Goal: Information Seeking & Learning: Learn about a topic

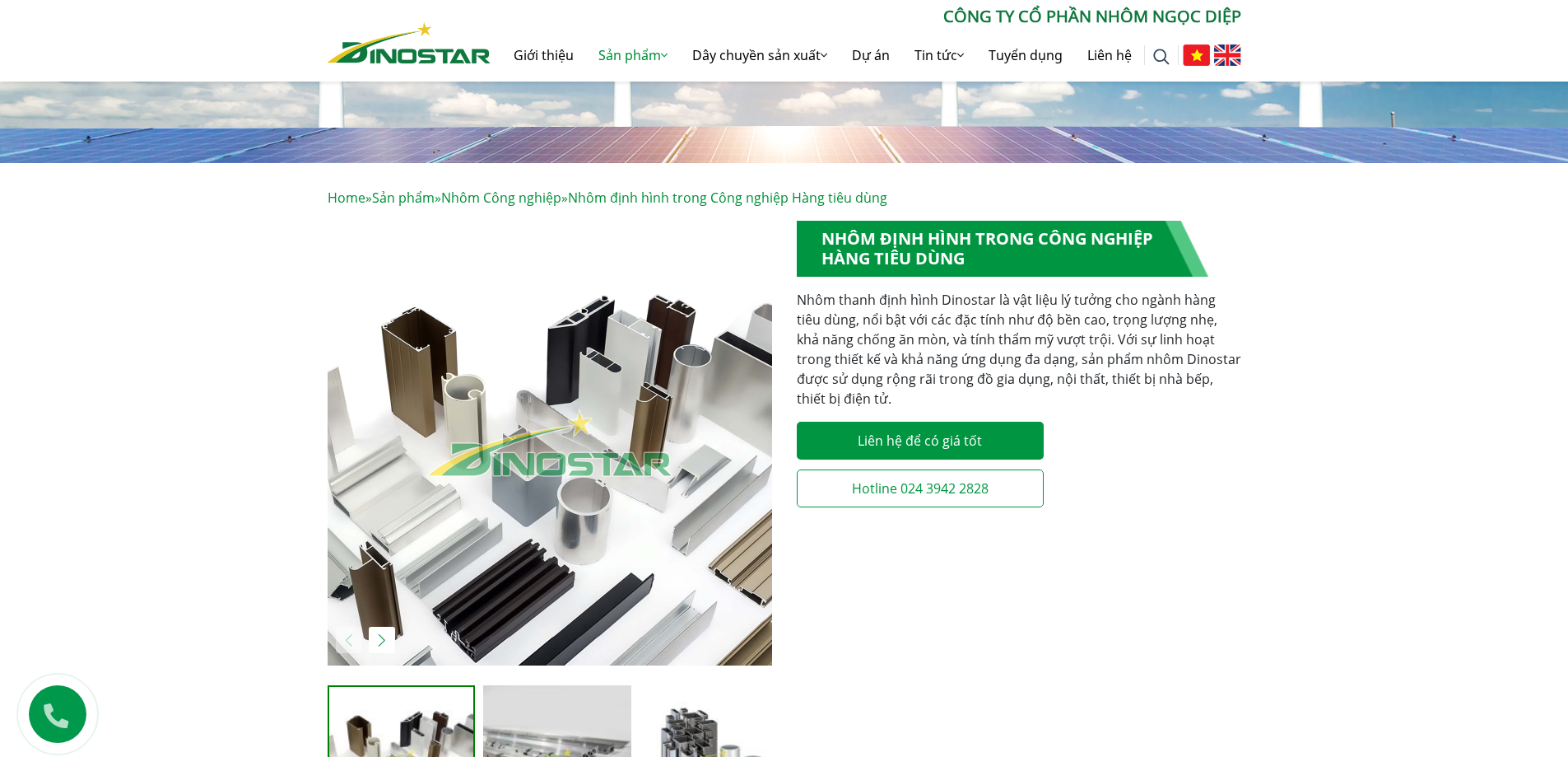
scroll to position [165, 0]
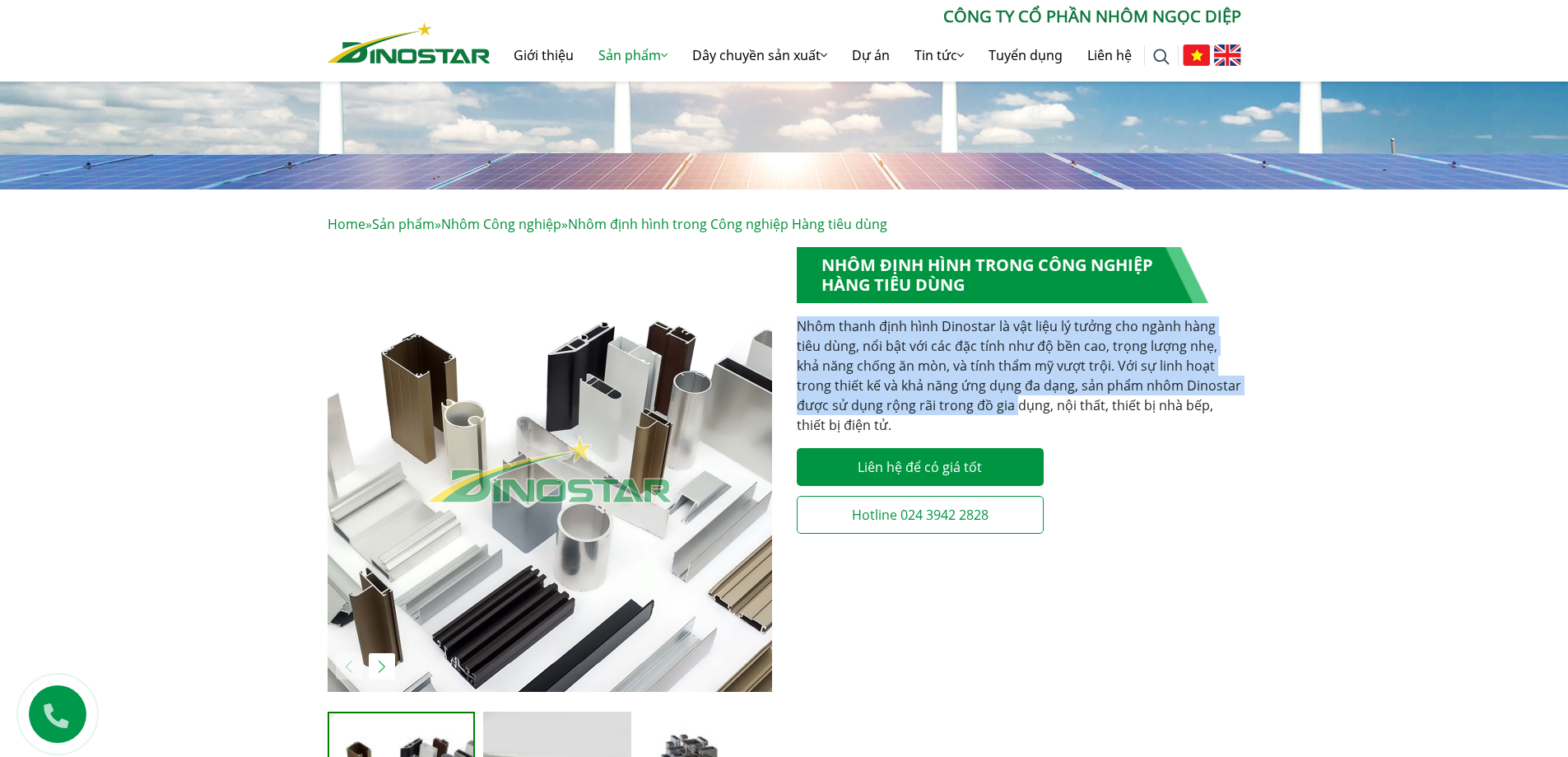
drag, startPoint x: 794, startPoint y: 327, endPoint x: 979, endPoint y: 397, distance: 197.8
click at [979, 397] on div "**********" at bounding box center [1019, 563] width 470 height 633
click at [979, 397] on p "Nhôm thanh định hình Dinostar là vật liệu lý tưởng cho ngành hàng tiêu dùng, nổ…" at bounding box center [1019, 375] width 445 height 118
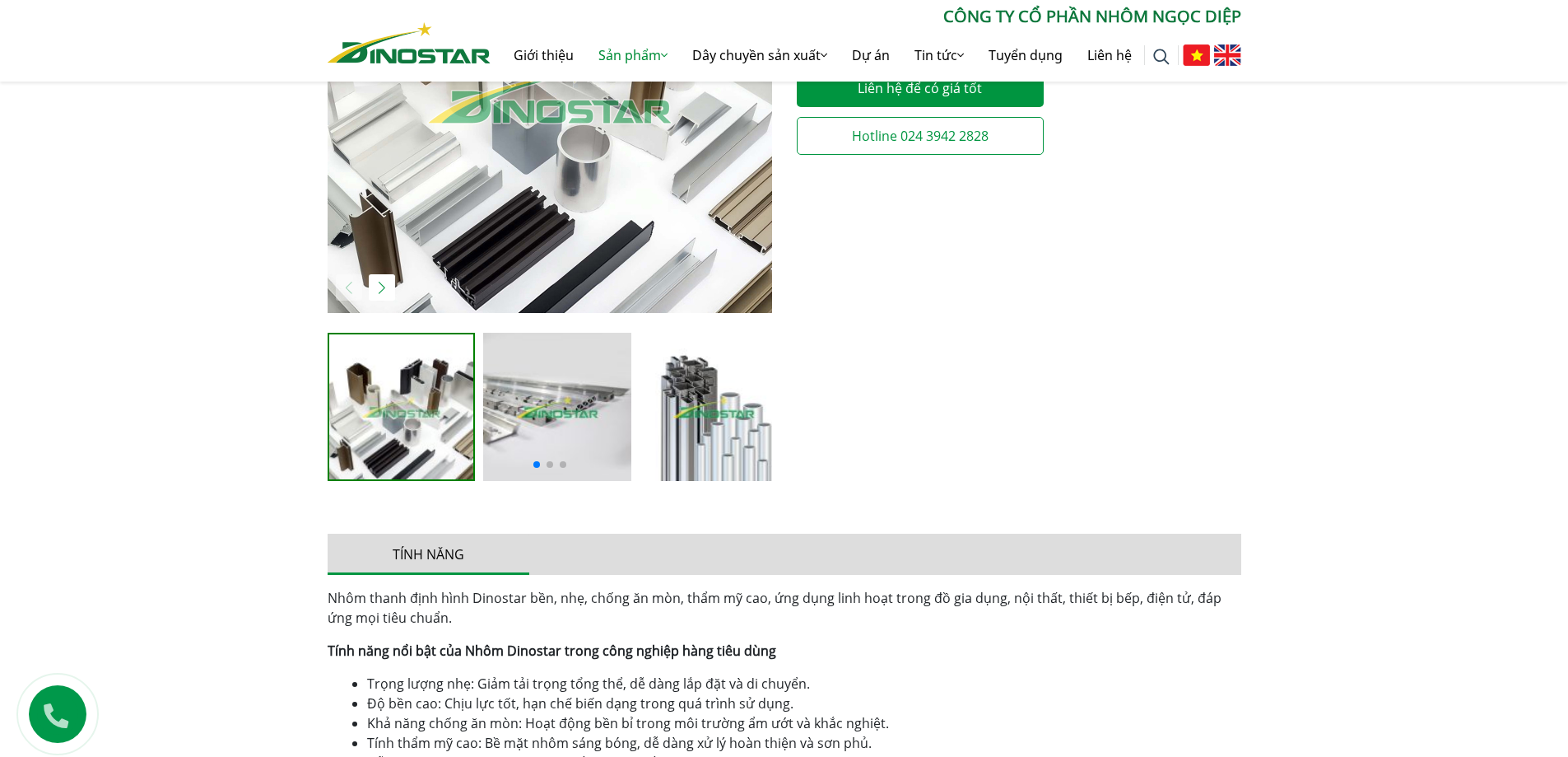
scroll to position [576, 0]
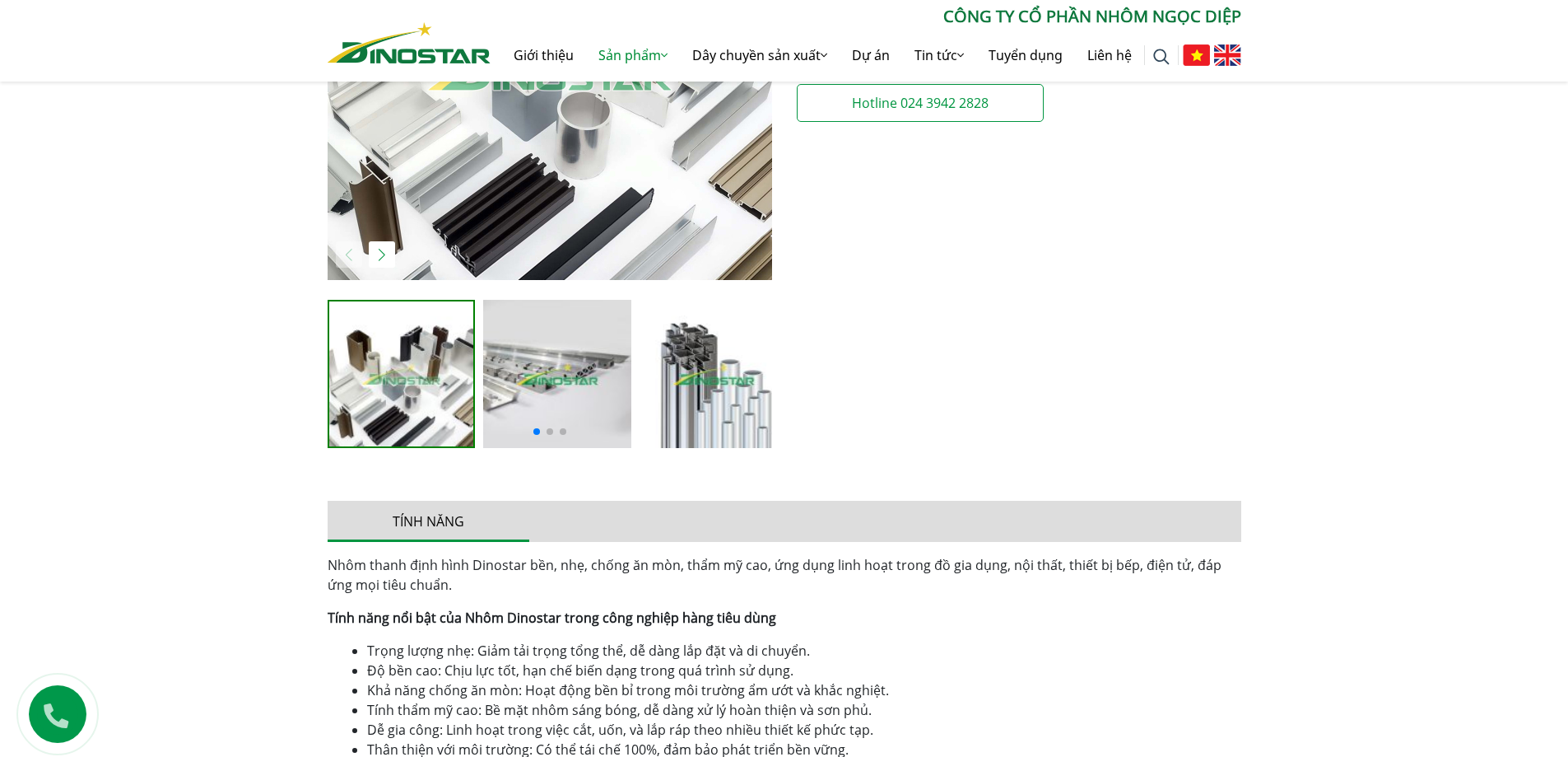
click at [715, 389] on img "3 / 5" at bounding box center [714, 374] width 148 height 148
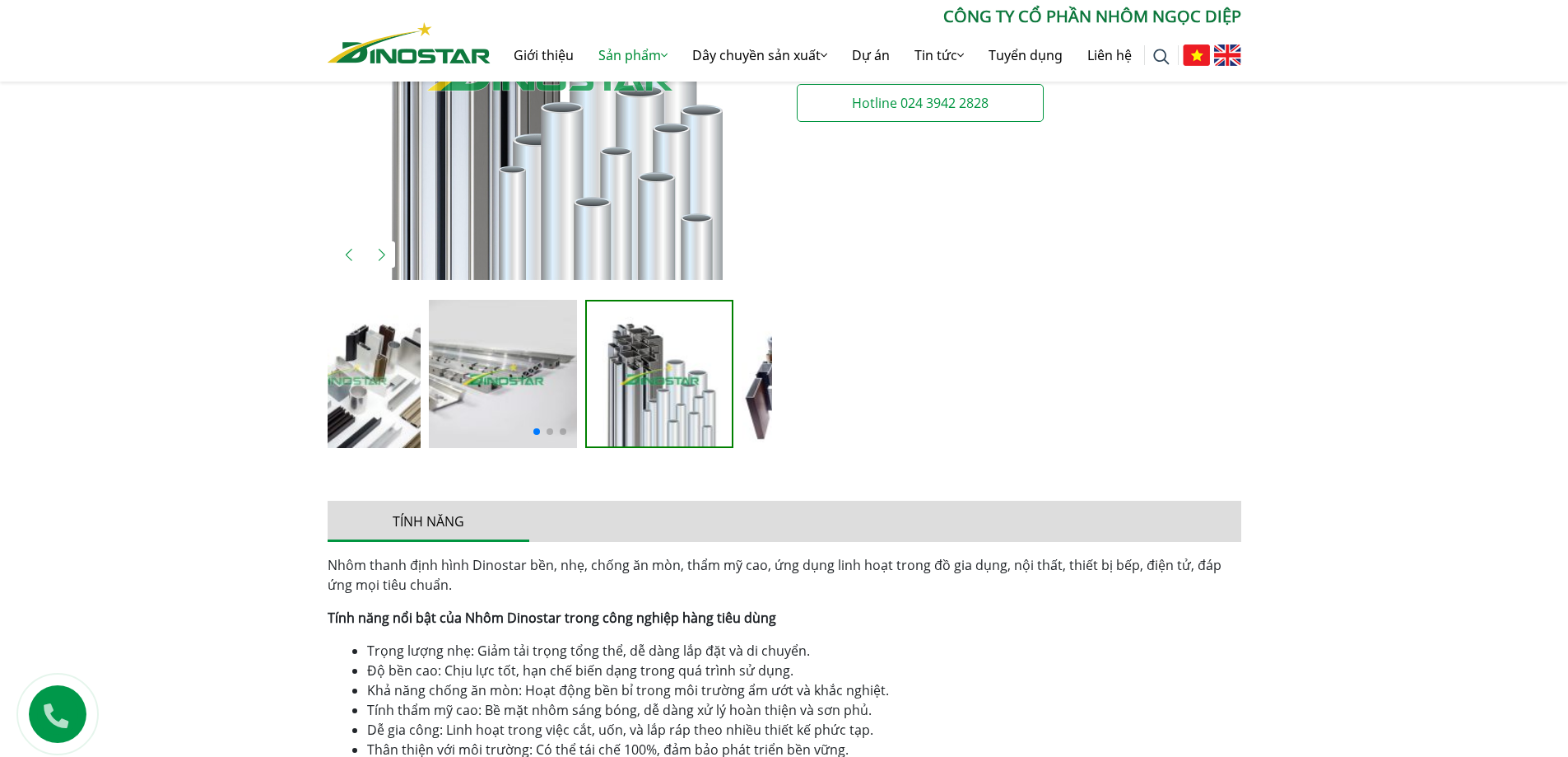
click at [587, 395] on img "3 / 5" at bounding box center [660, 374] width 145 height 145
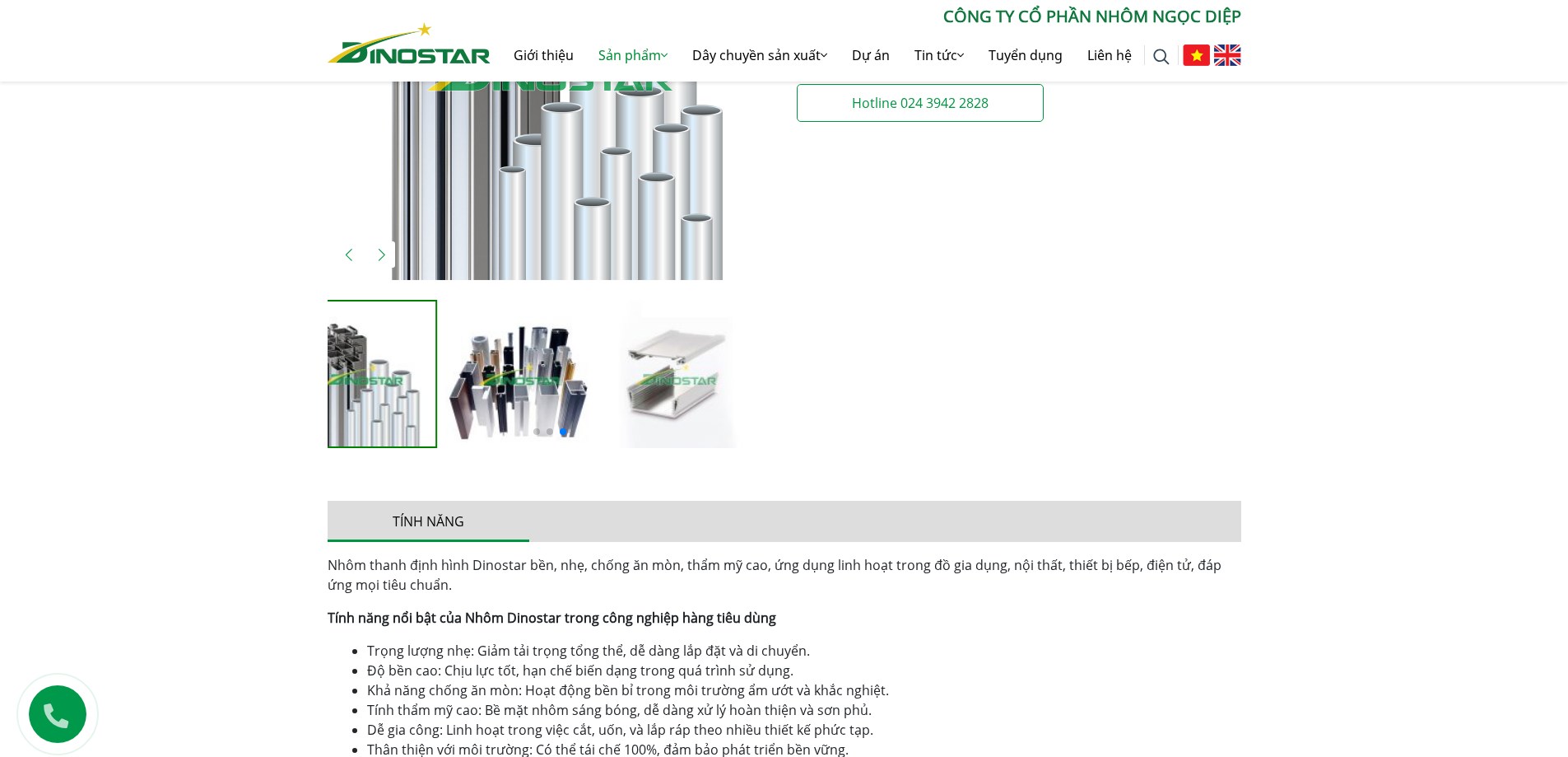
click at [476, 402] on img "4 / 5" at bounding box center [521, 374] width 148 height 148
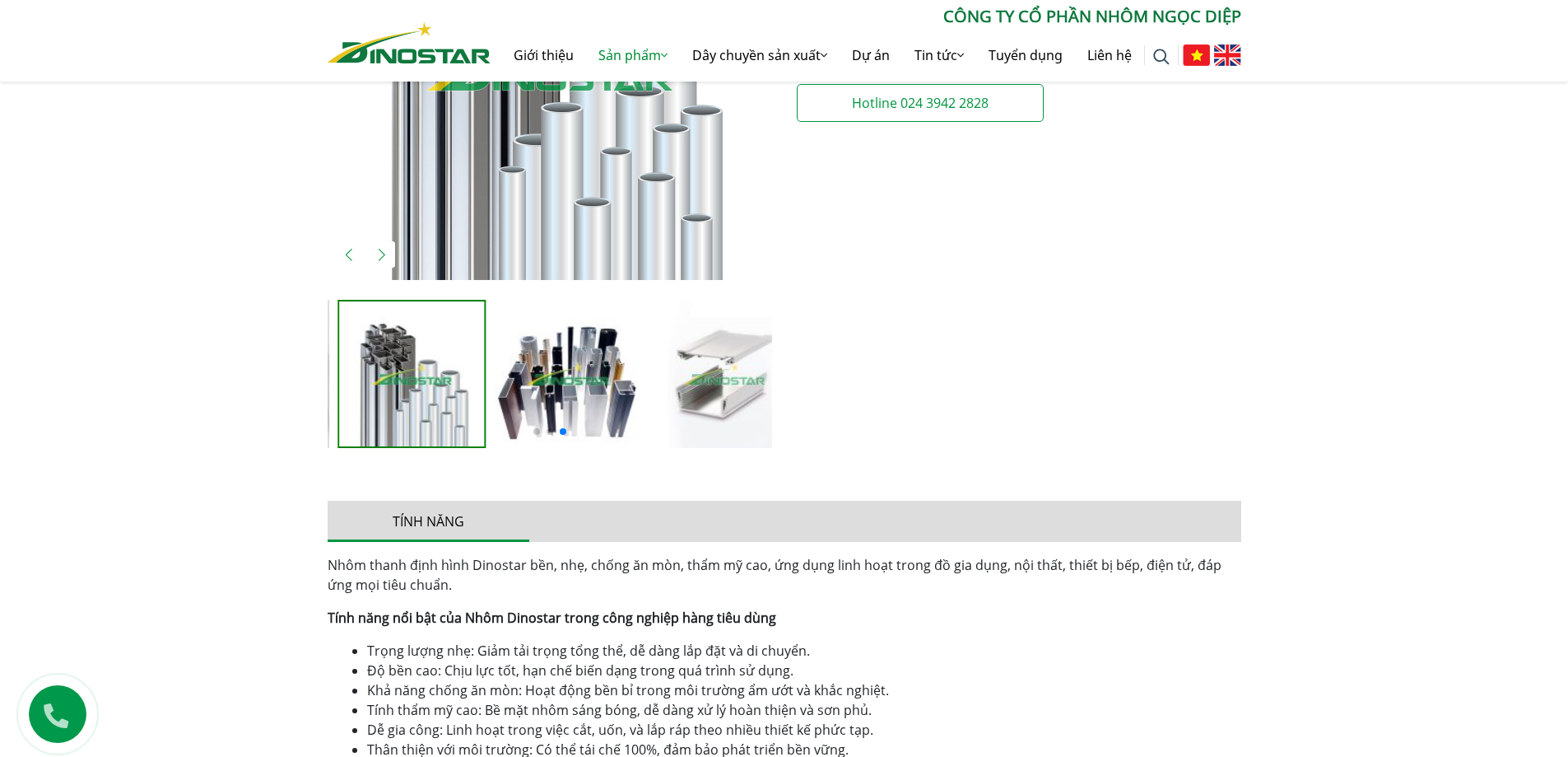
click at [622, 378] on img "4 / 5" at bounding box center [569, 374] width 148 height 148
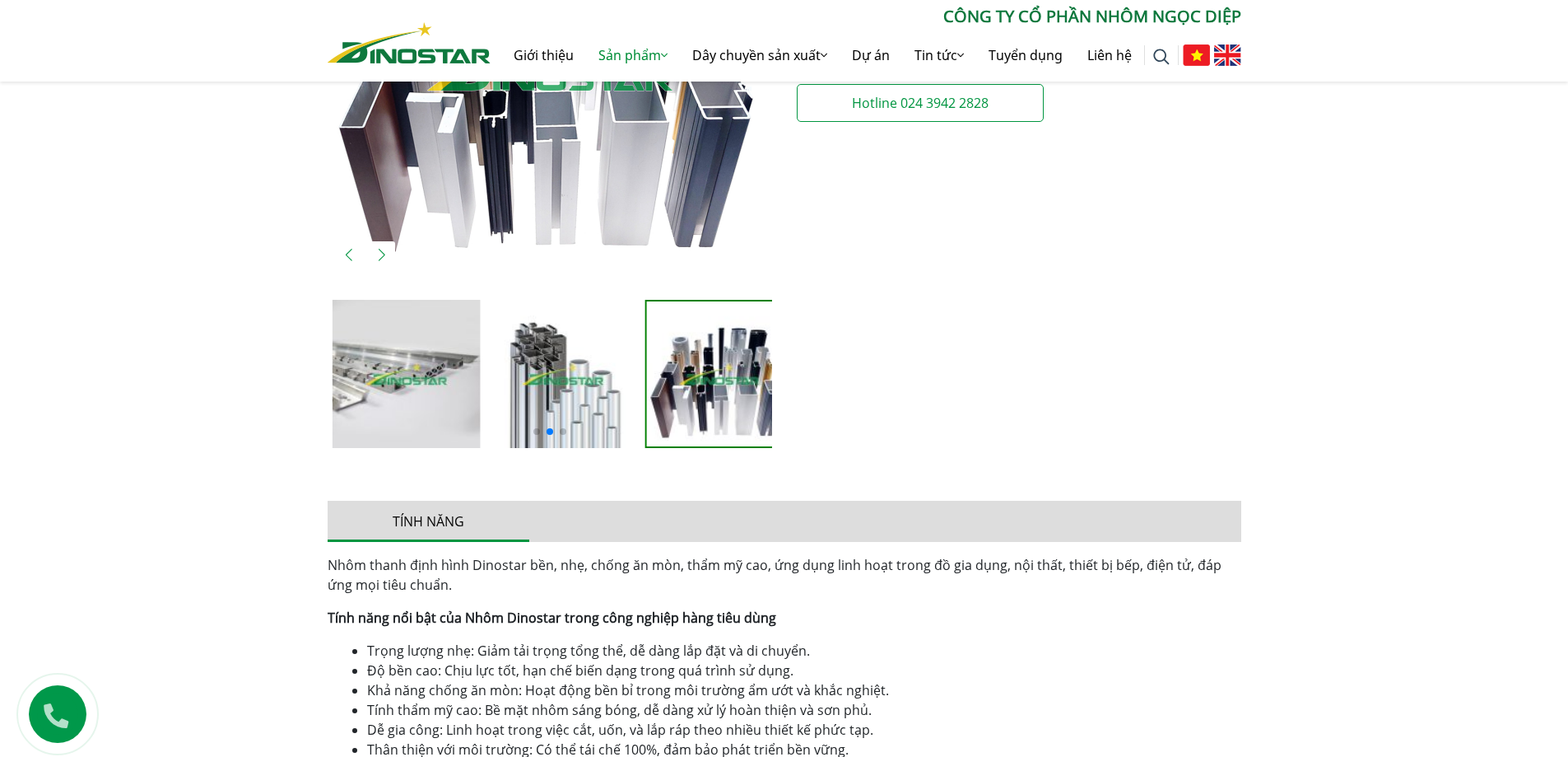
click at [732, 376] on img "4 / 5" at bounding box center [719, 374] width 145 height 145
click at [581, 385] on img "3 / 5" at bounding box center [563, 374] width 148 height 148
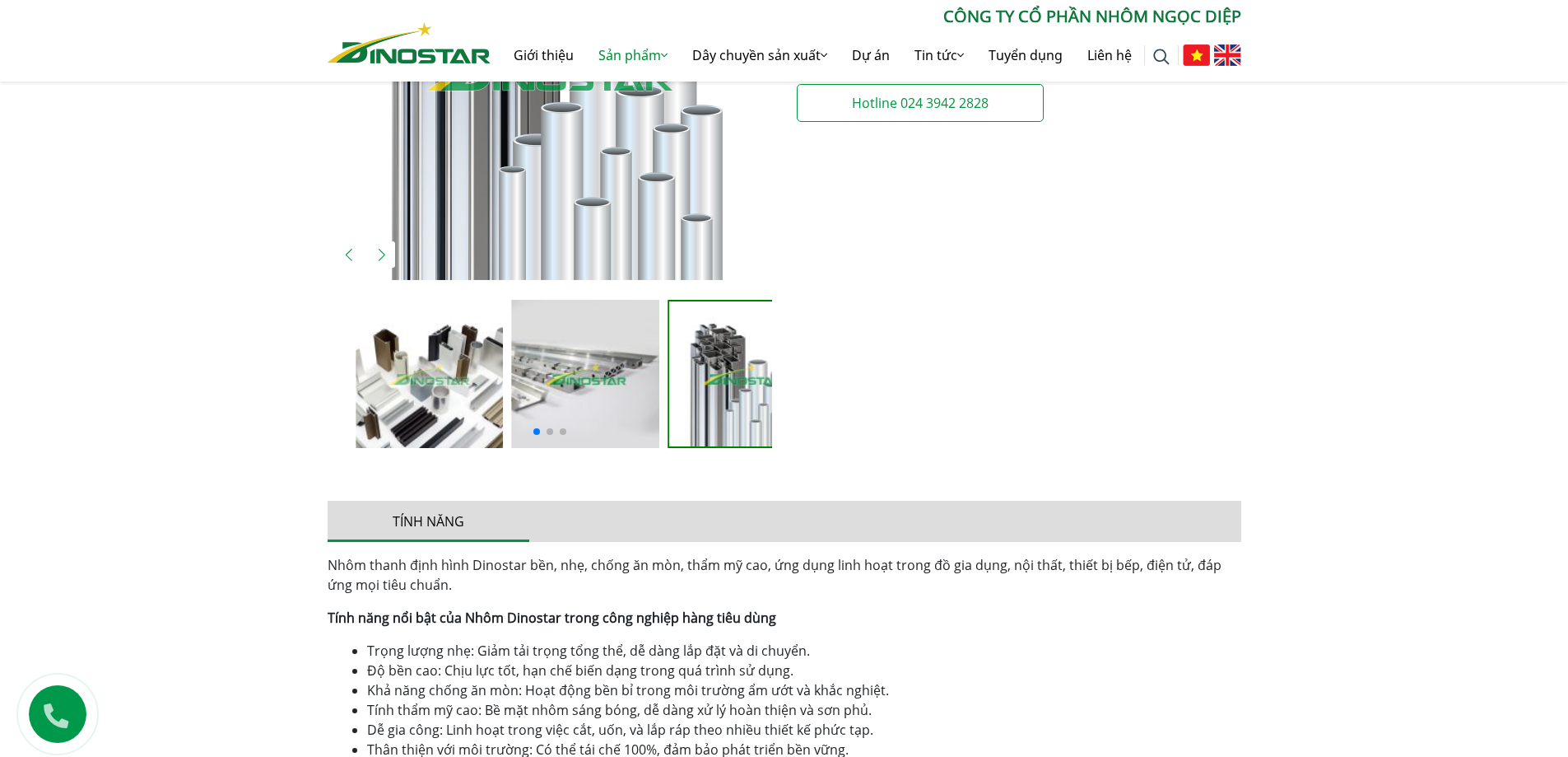
click at [427, 382] on img "1 / 5" at bounding box center [429, 374] width 148 height 148
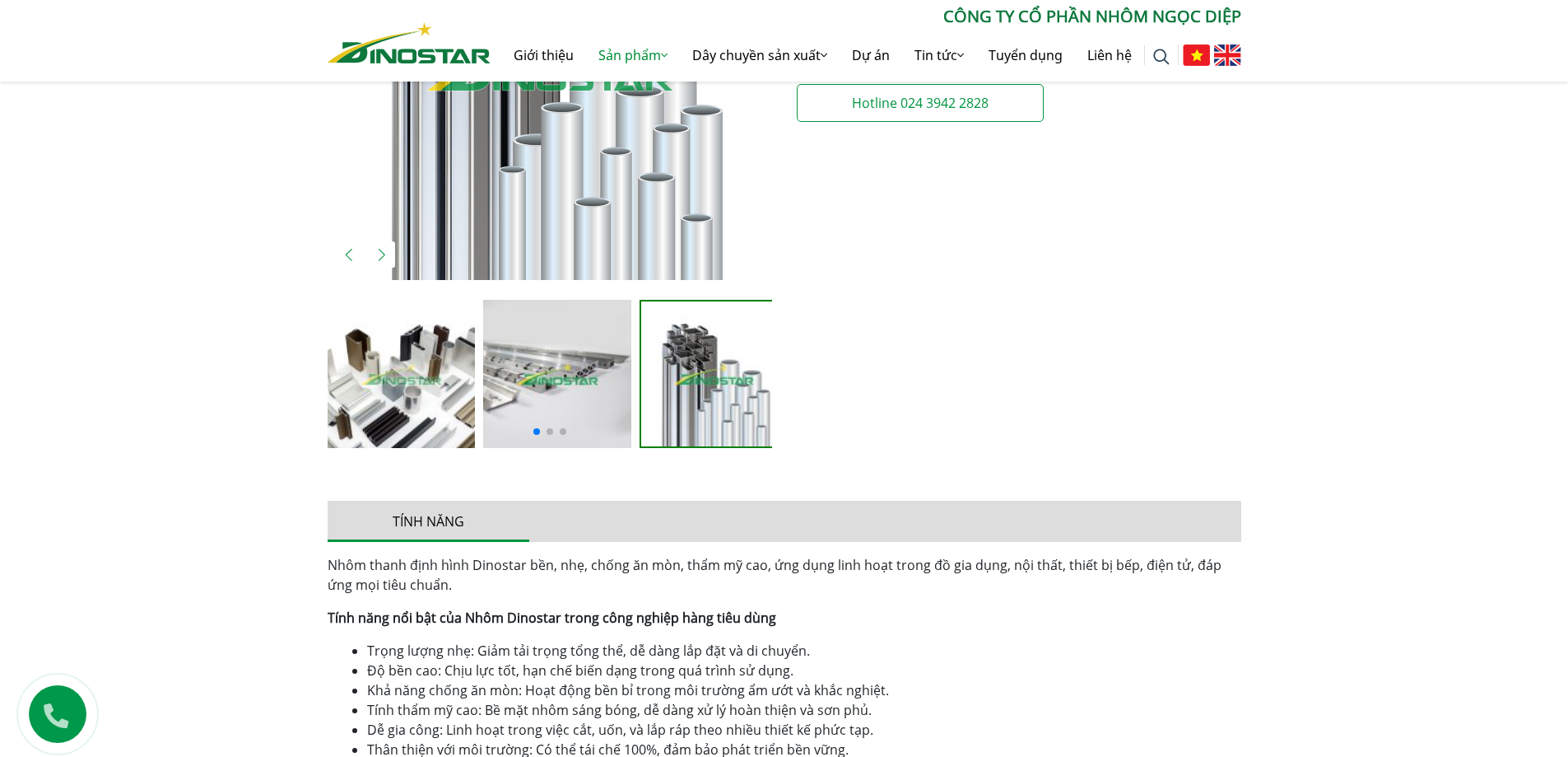
click at [495, 383] on img "2 / 5" at bounding box center [557, 374] width 148 height 148
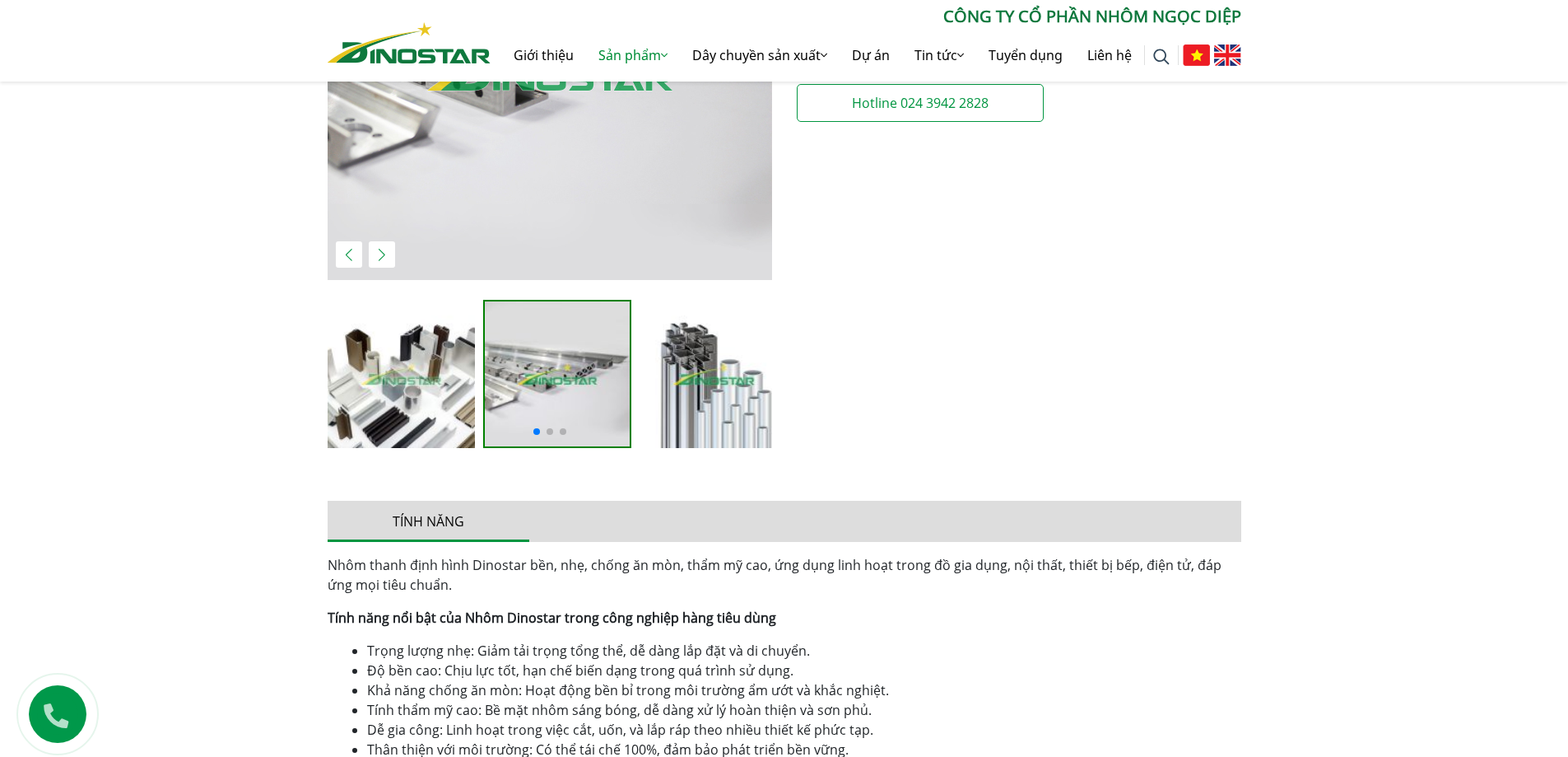
click at [406, 378] on img "1 / 5" at bounding box center [401, 374] width 148 height 148
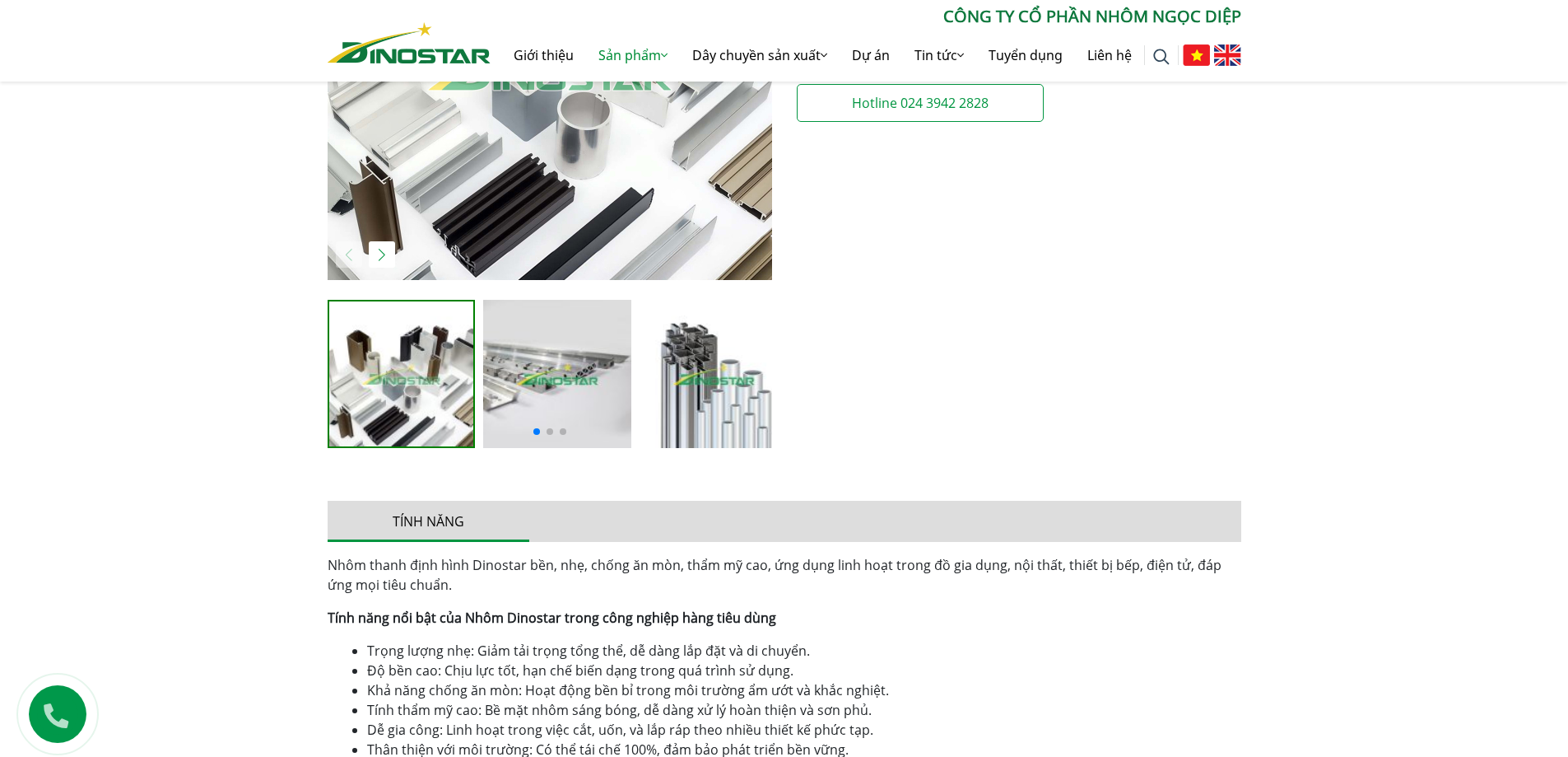
click at [597, 378] on img "2 / 5" at bounding box center [557, 374] width 148 height 148
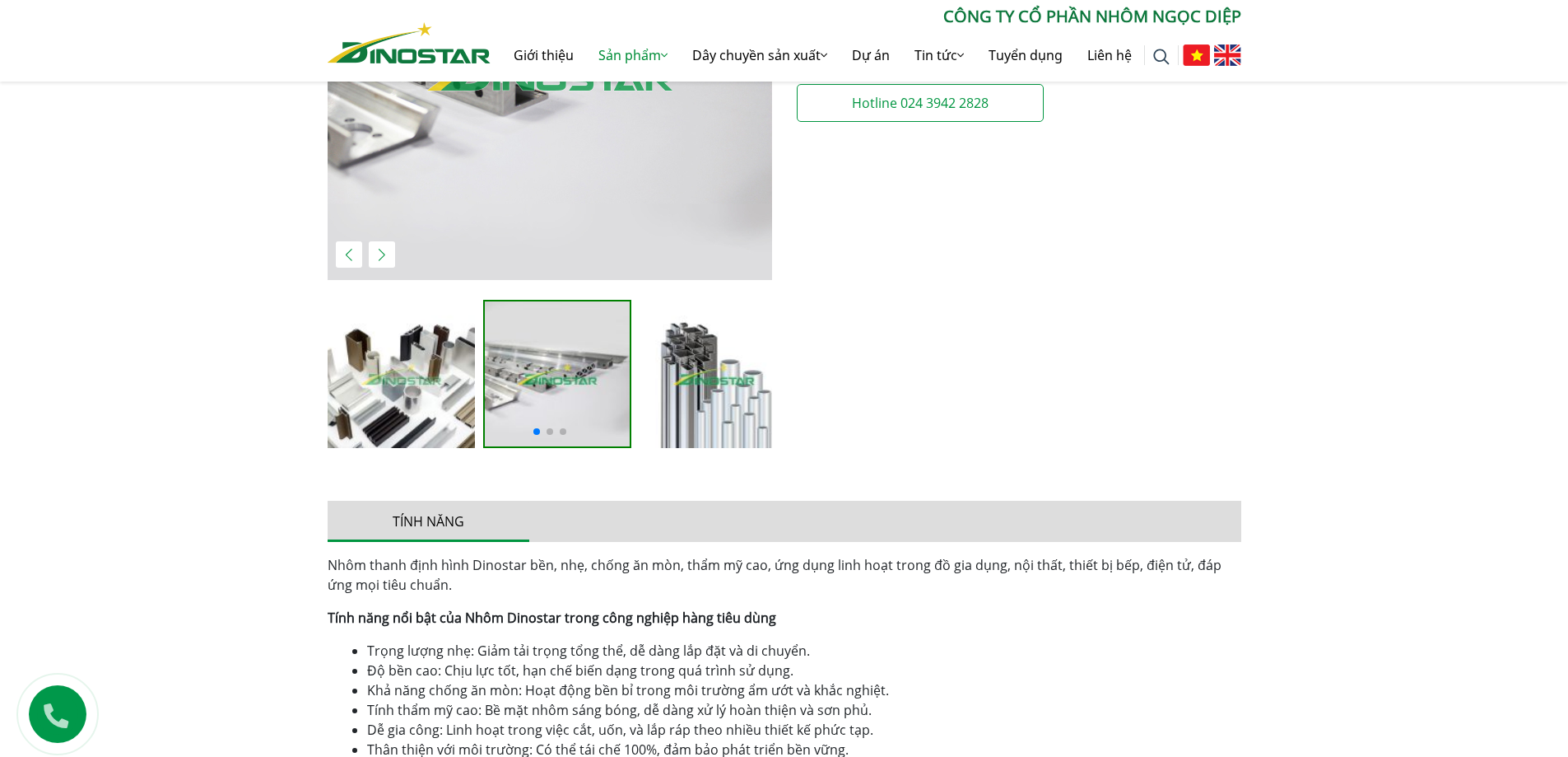
click at [664, 373] on img "3 / 5" at bounding box center [714, 374] width 148 height 148
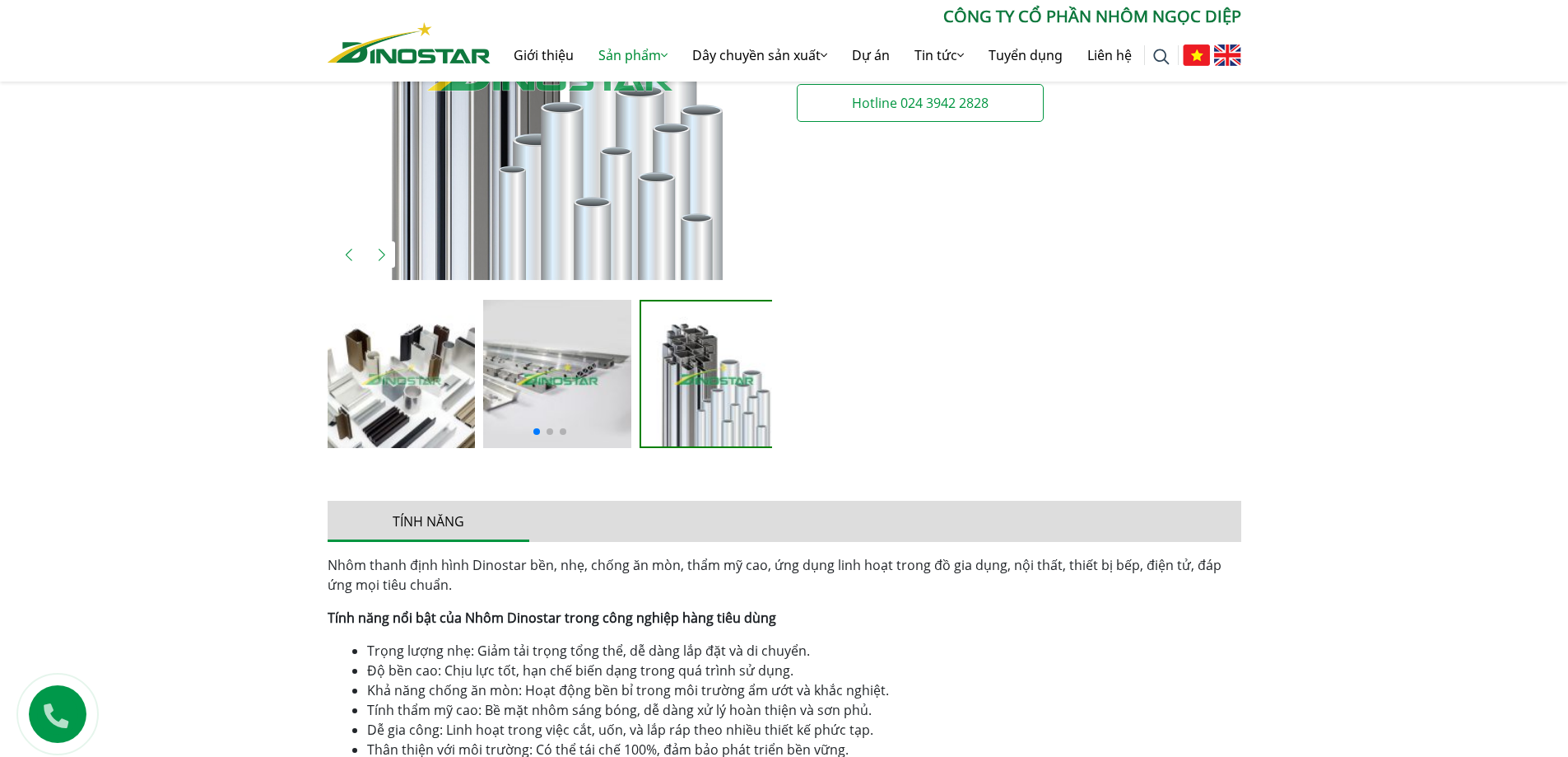
click at [642, 376] on img "3 / 5" at bounding box center [714, 374] width 145 height 145
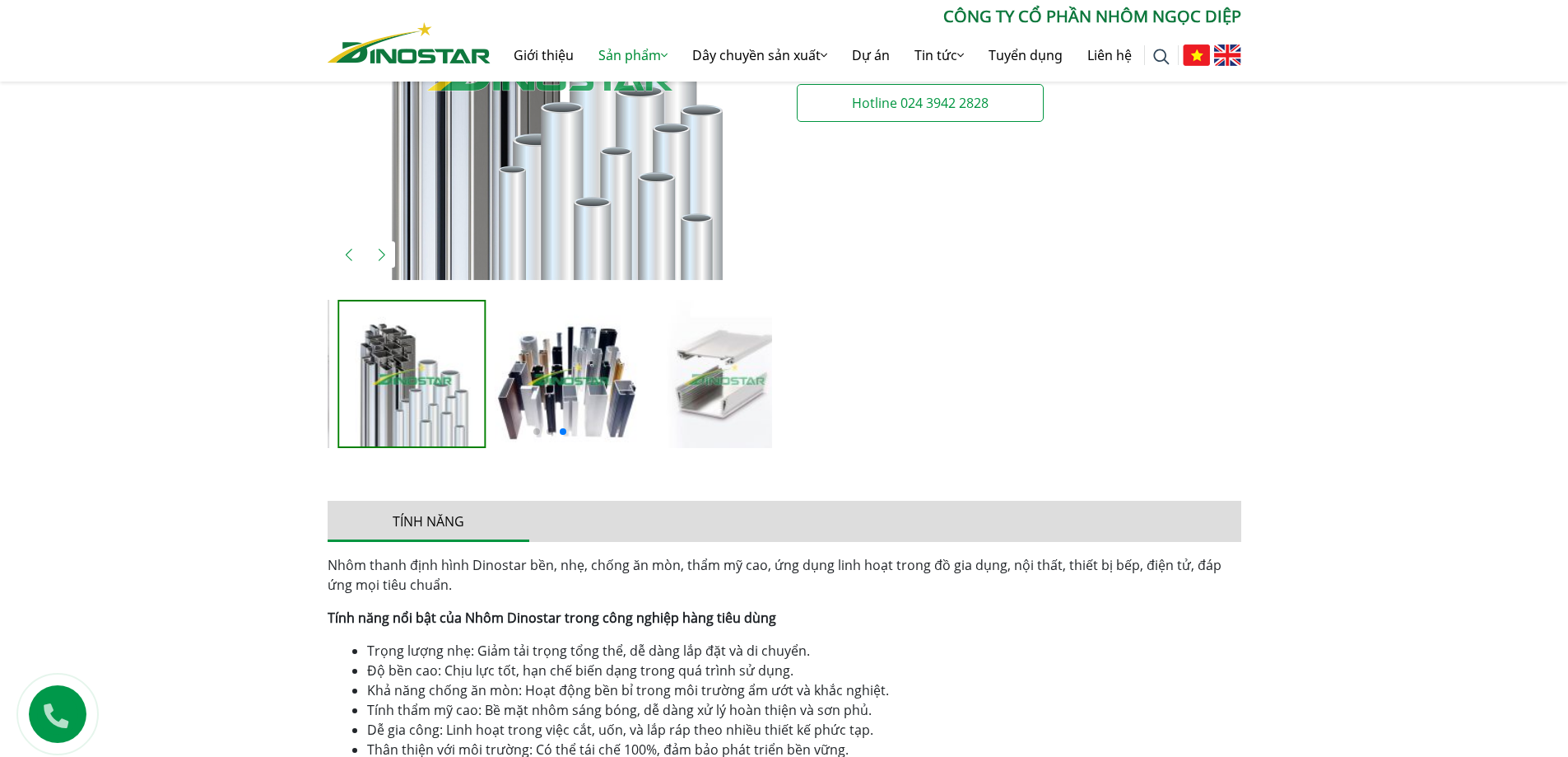
click at [538, 371] on img "4 / 5" at bounding box center [569, 374] width 148 height 148
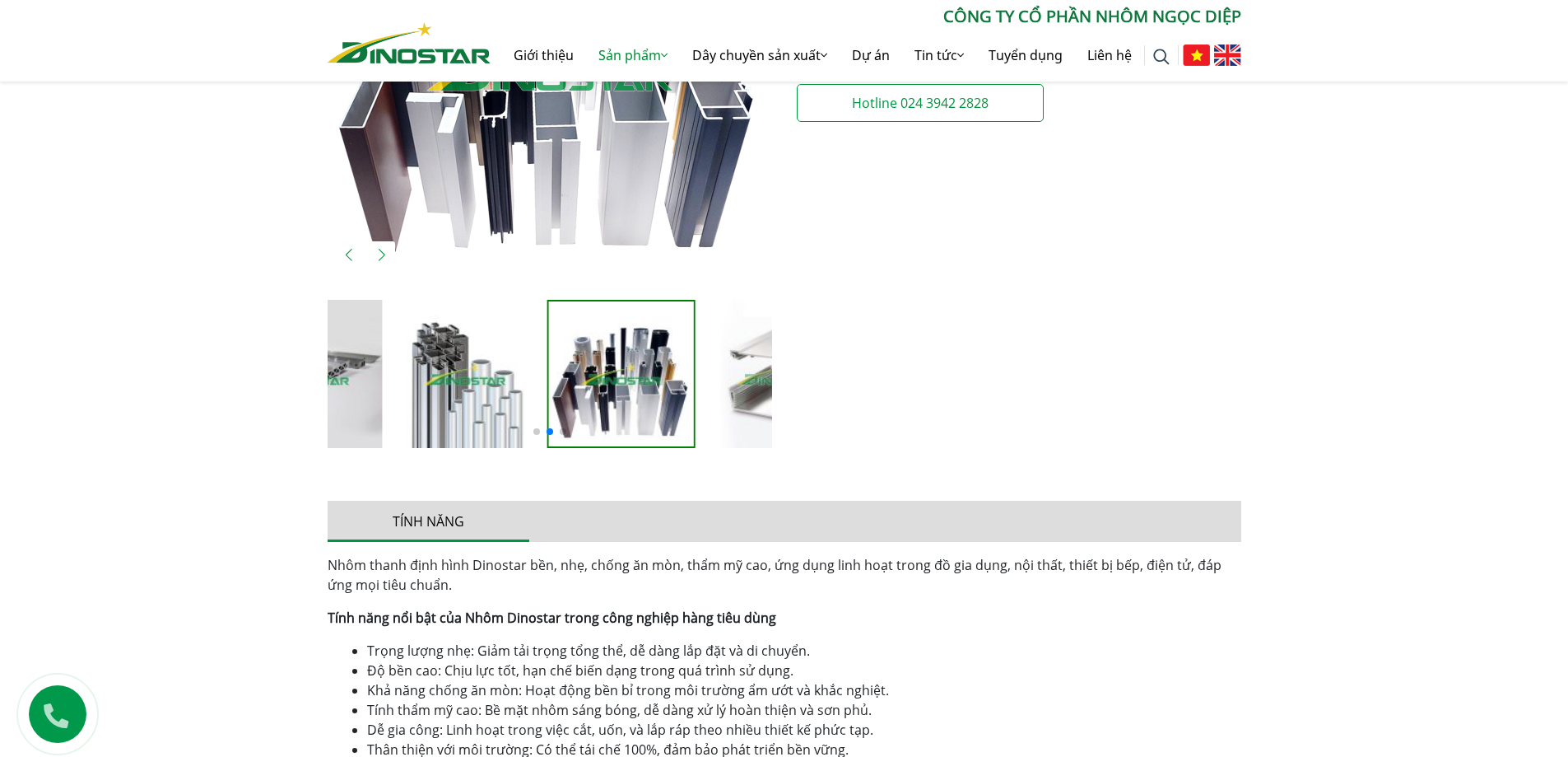
click at [391, 383] on img "3 / 5" at bounding box center [465, 374] width 148 height 148
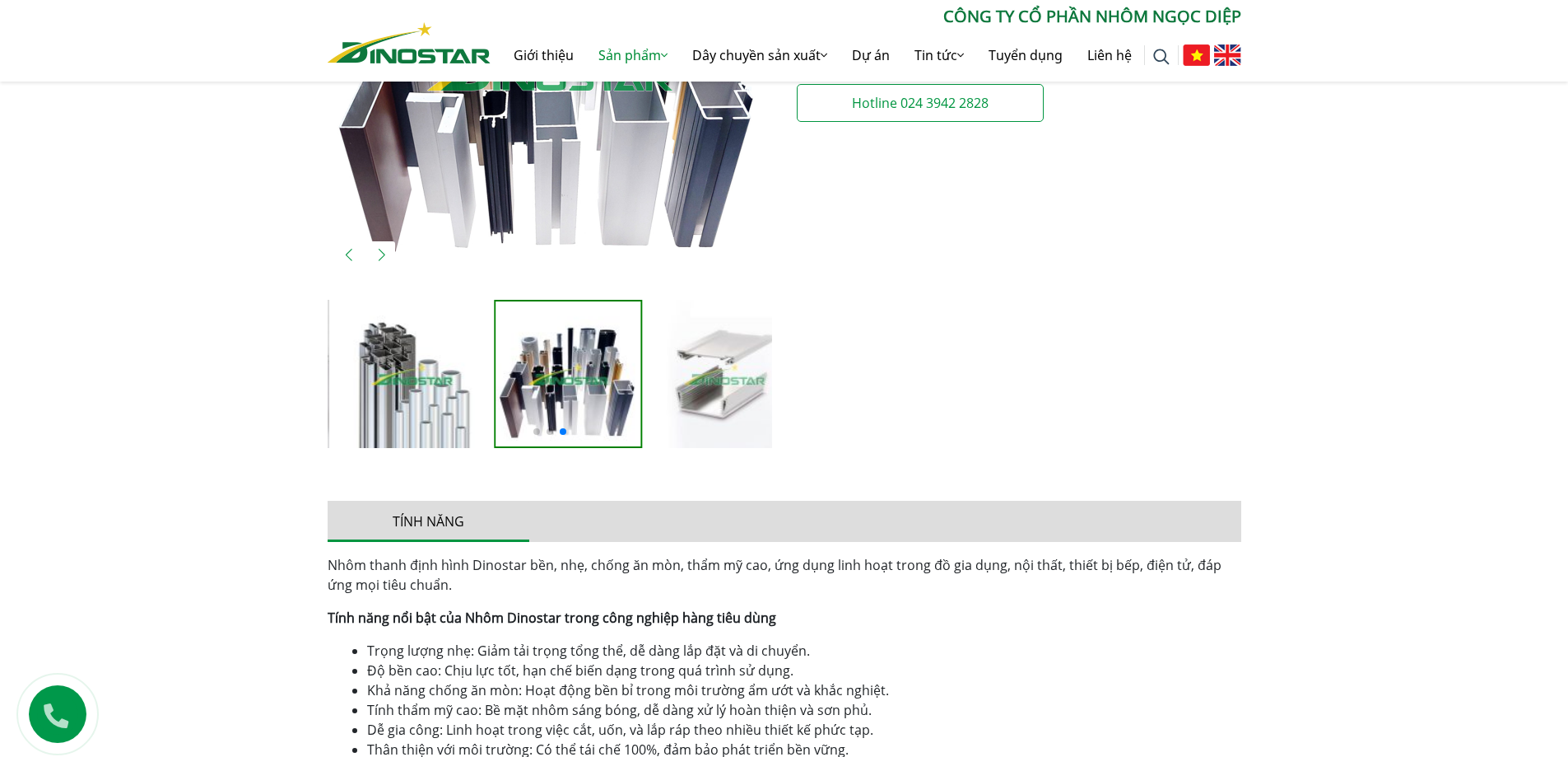
click at [713, 370] on img "5 / 5" at bounding box center [725, 374] width 148 height 148
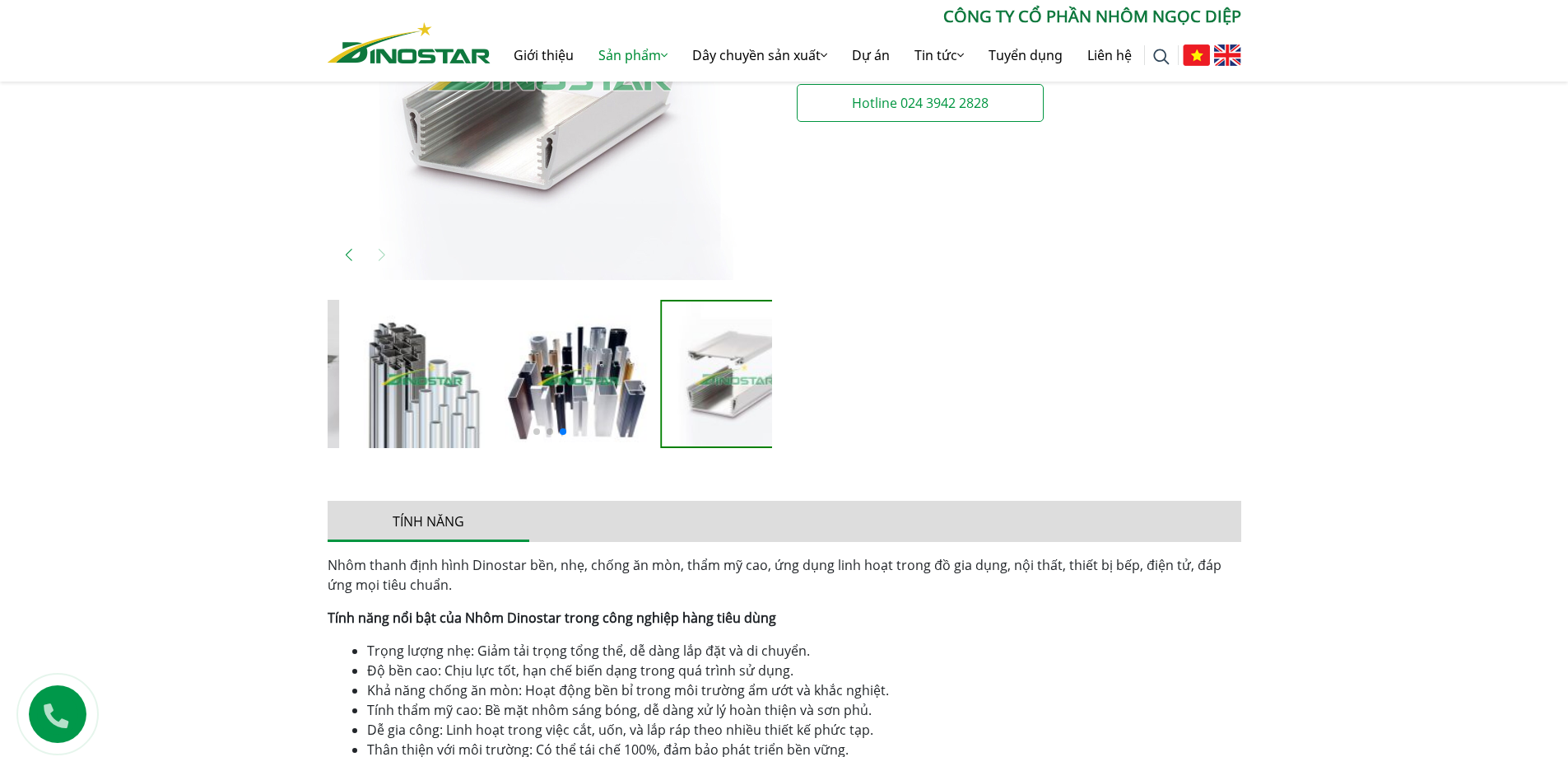
click at [497, 395] on img "3 / 5" at bounding box center [423, 374] width 148 height 148
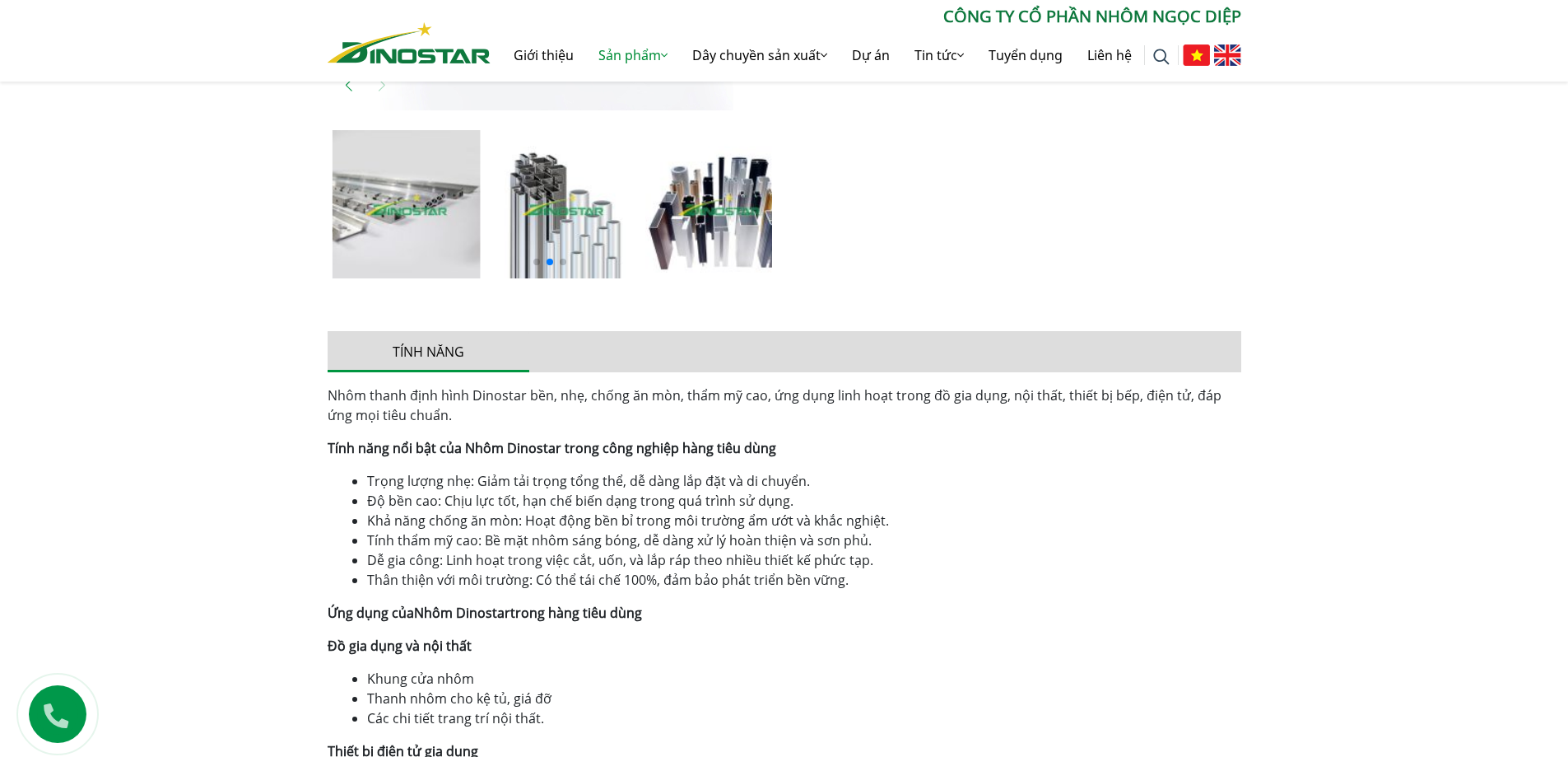
scroll to position [741, 0]
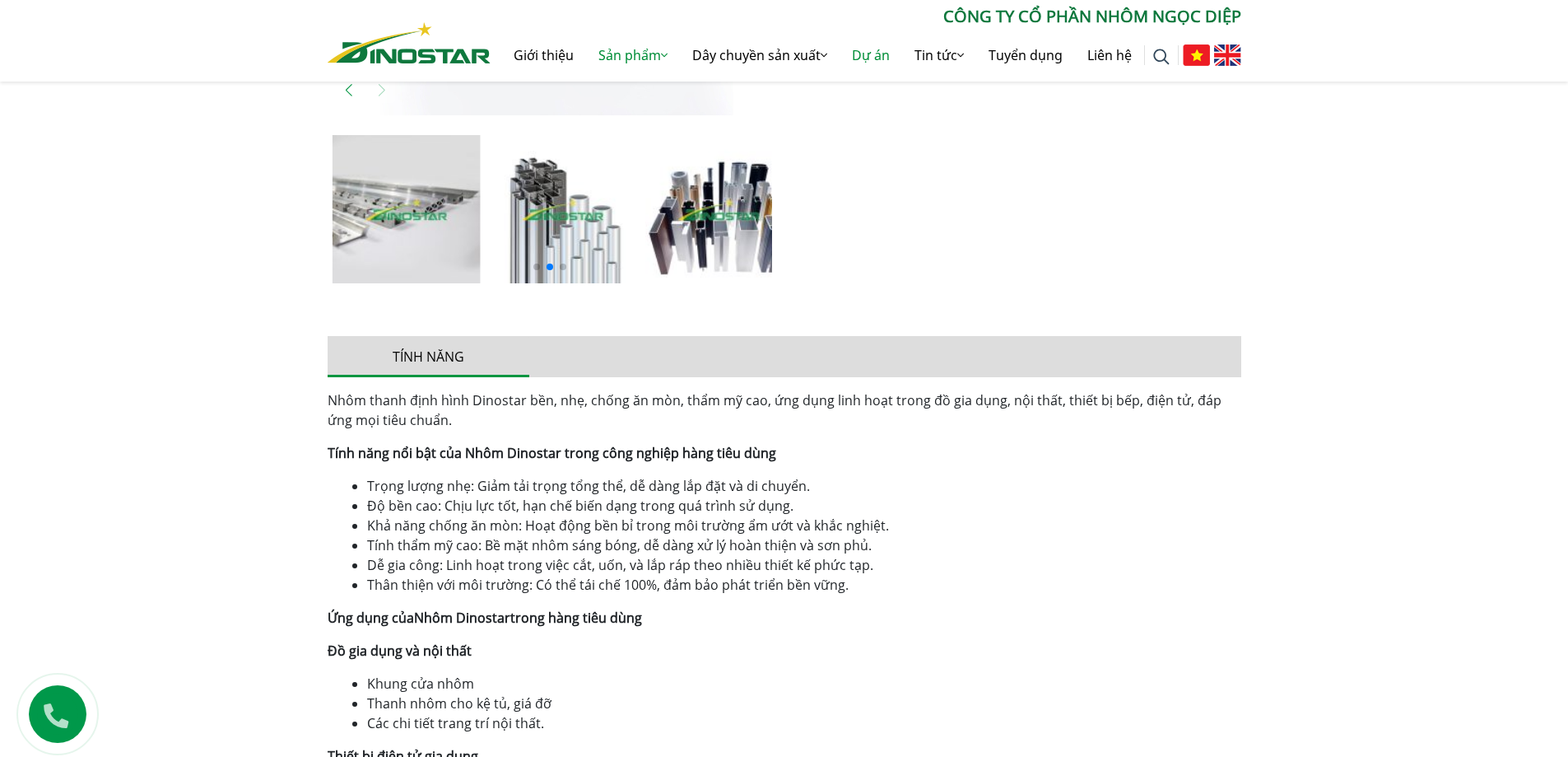
click at [860, 60] on link "Dự án" at bounding box center [870, 55] width 62 height 53
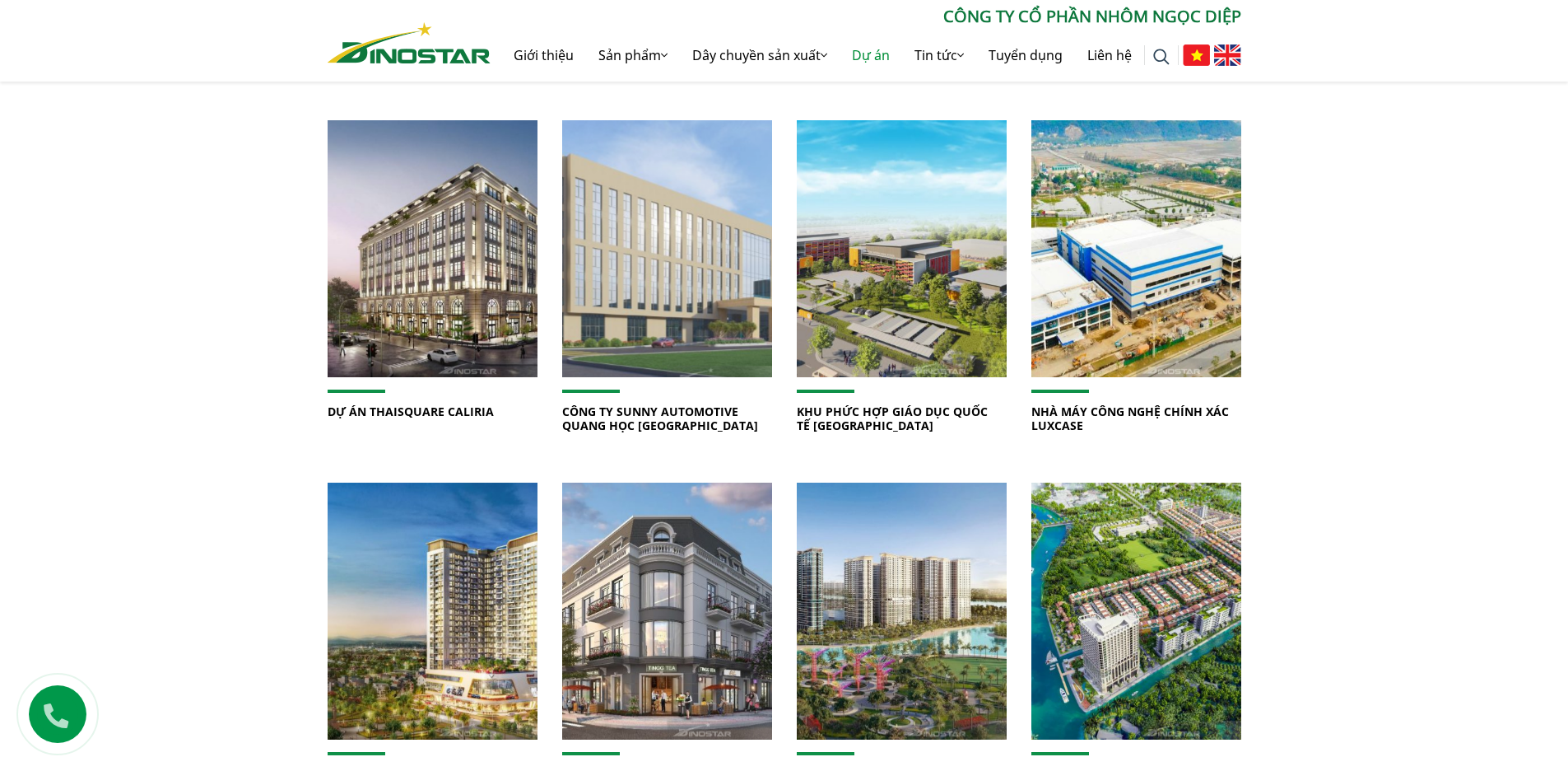
scroll to position [988, 0]
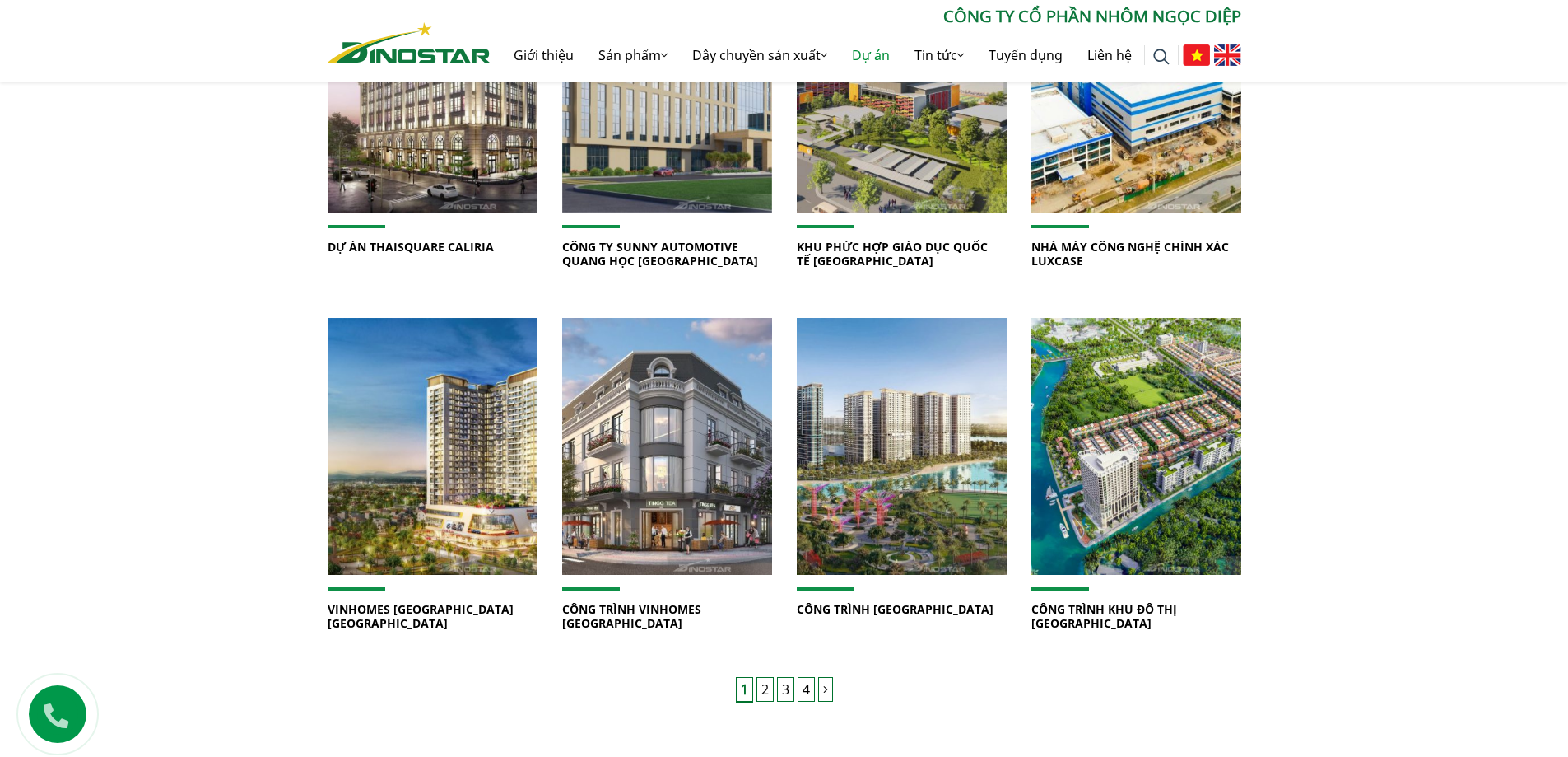
click at [764, 683] on link "2" at bounding box center [765, 689] width 17 height 25
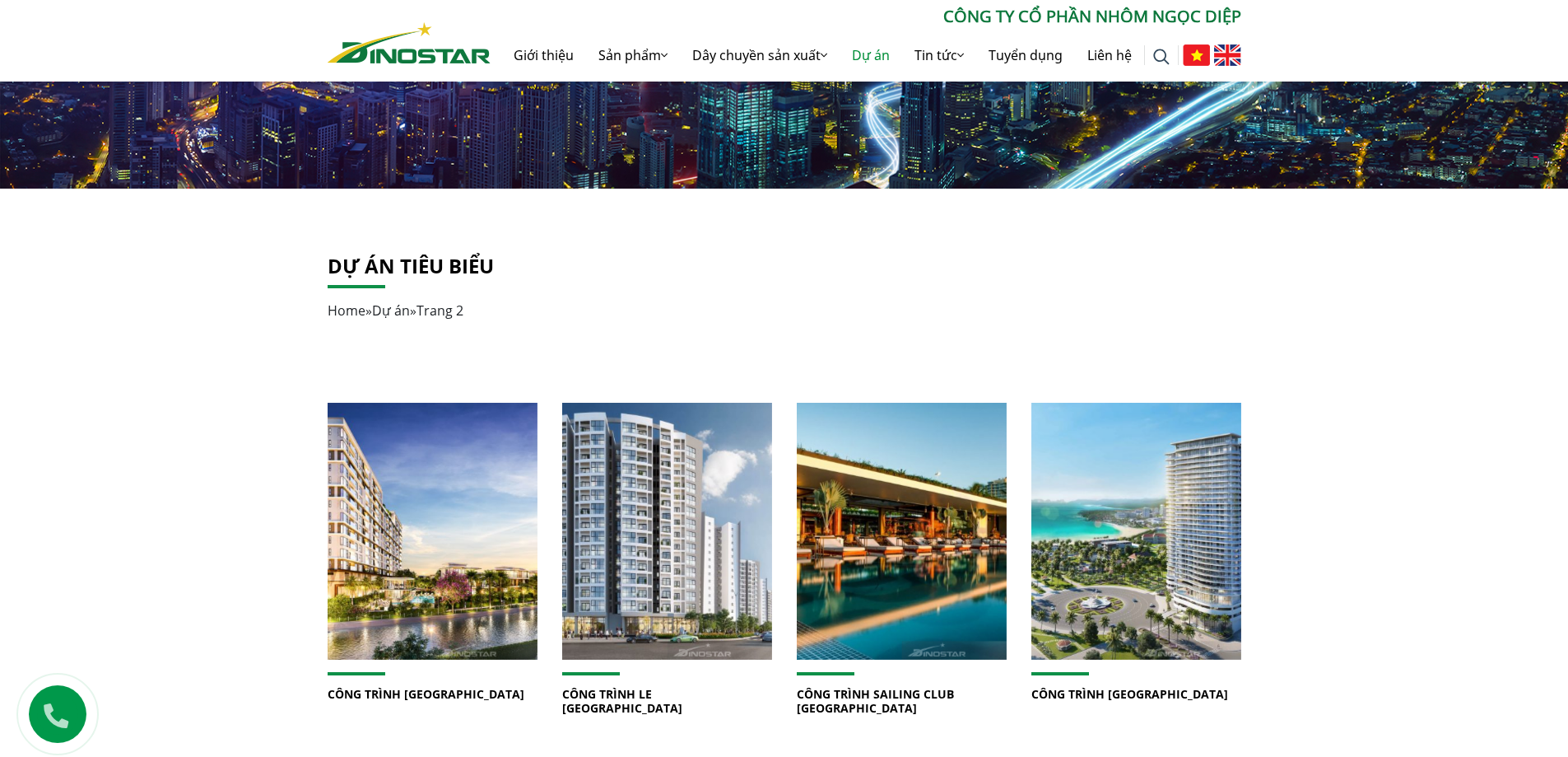
scroll to position [165, 0]
